Goal: Transaction & Acquisition: Purchase product/service

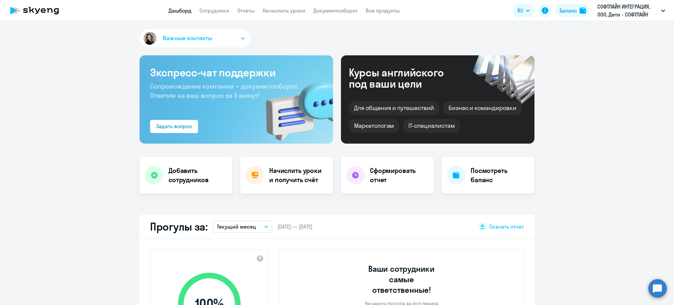
select select "30"
click at [564, 11] on div "Баланс" at bounding box center [568, 11] width 17 height 8
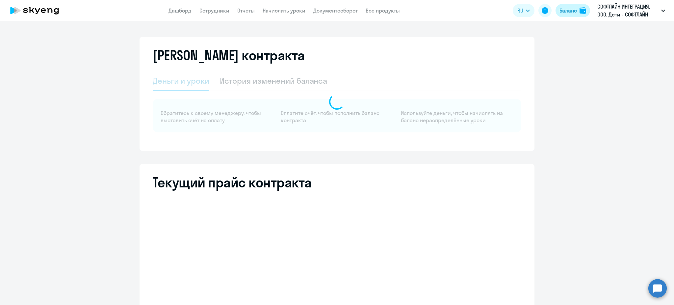
select select "english_junior_not_native_speaker"
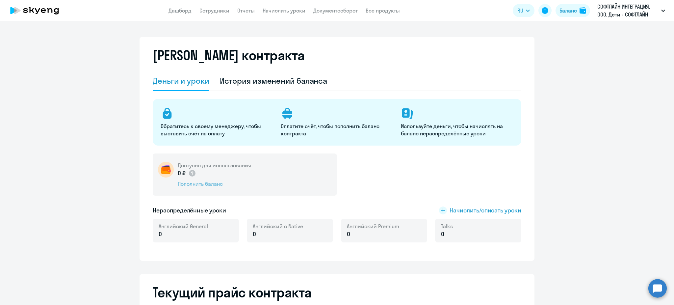
click at [213, 180] on div "Пополнить баланс" at bounding box center [214, 183] width 73 height 7
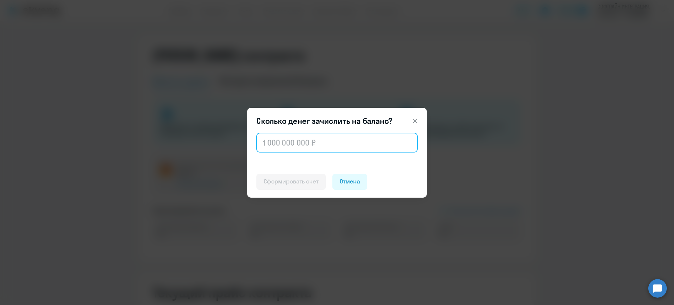
click at [291, 145] on input "text" at bounding box center [336, 143] width 161 height 20
paste input "50 560"
type input "50 560"
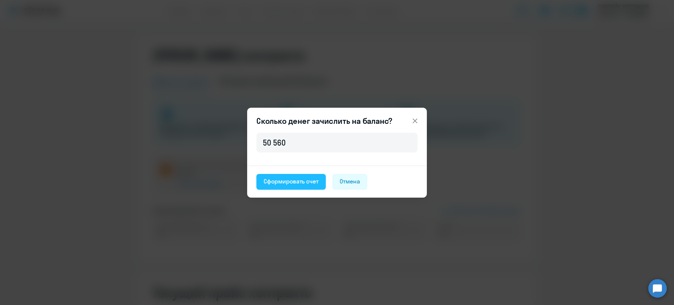
click at [285, 181] on div "Сформировать счет" at bounding box center [291, 181] width 55 height 9
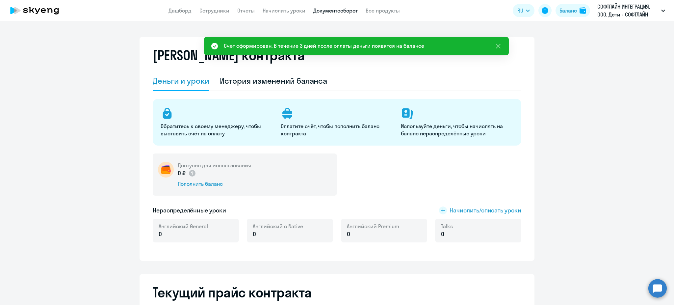
click at [348, 11] on link "Документооборот" at bounding box center [335, 10] width 44 height 7
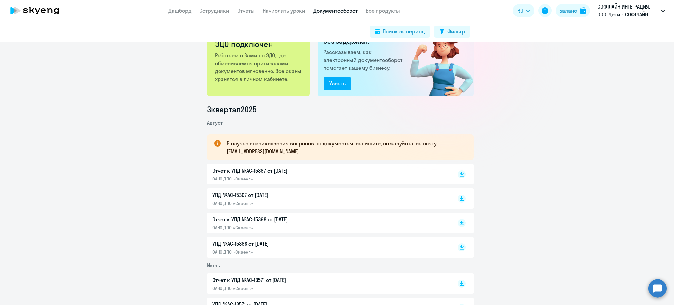
scroll to position [44, 0]
